Goal: Find specific page/section

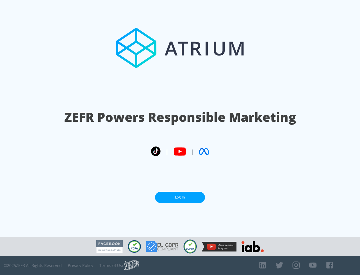
click at [180, 197] on link "Log In" at bounding box center [180, 197] width 50 height 11
